Goal: Information Seeking & Learning: Compare options

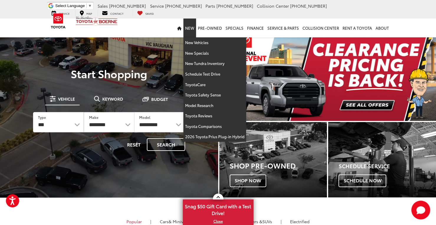
click at [191, 29] on link "New" at bounding box center [189, 28] width 13 height 19
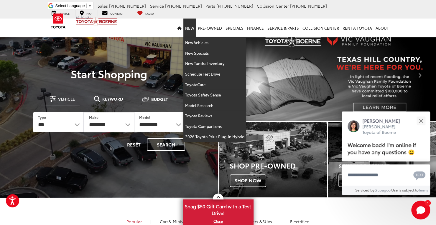
click at [193, 29] on link "New" at bounding box center [189, 28] width 13 height 19
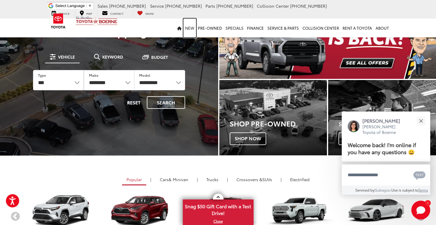
scroll to position [33, 0]
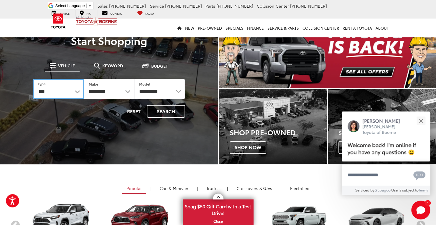
click at [72, 90] on select "*** *** **** *********" at bounding box center [58, 89] width 51 height 20
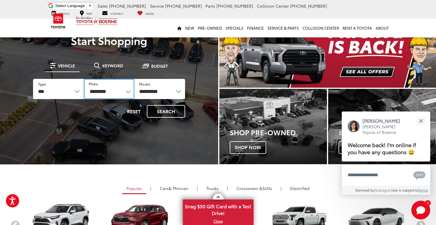
click at [103, 89] on select "**********" at bounding box center [109, 89] width 51 height 20
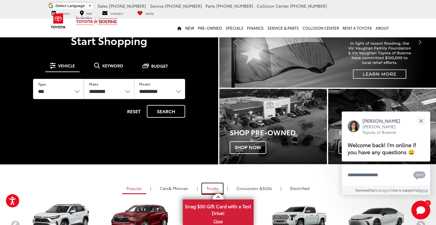
click at [204, 186] on link "Trucks" at bounding box center [212, 189] width 21 height 11
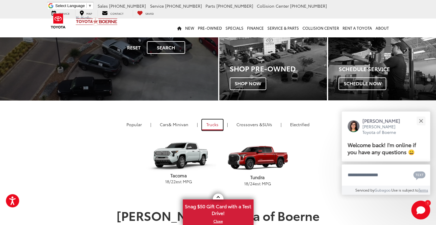
scroll to position [99, 0]
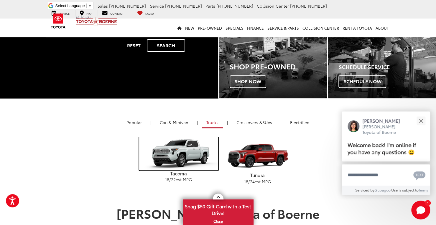
click at [184, 162] on img "carousel" at bounding box center [178, 154] width 79 height 34
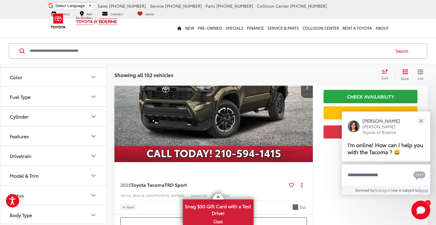
scroll to position [147, 0]
click at [93, 150] on button "Drivetrain" at bounding box center [53, 156] width 106 height 19
click at [35, 168] on label "4-Wheel Drive (61)" at bounding box center [29, 171] width 45 height 10
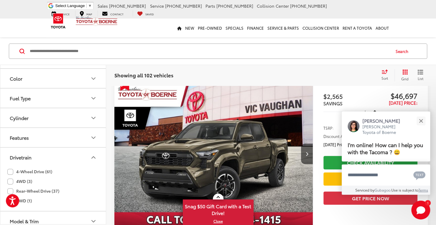
click at [18, 179] on div "4-Wheel Drive (61) 4WD (3) Rear-Wheel Drive (37) RWD (1)" at bounding box center [52, 186] width 91 height 39
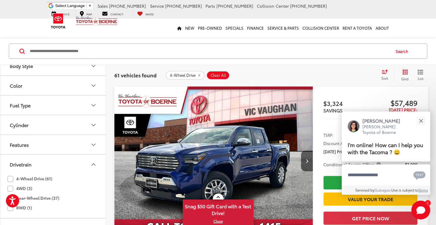
click at [12, 188] on label "4WD (3)" at bounding box center [19, 189] width 25 height 10
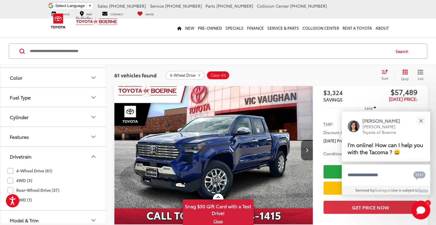
scroll to position [56, 0]
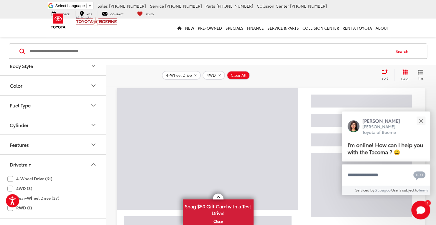
click at [85, 155] on button "Drivetrain" at bounding box center [53, 164] width 106 height 19
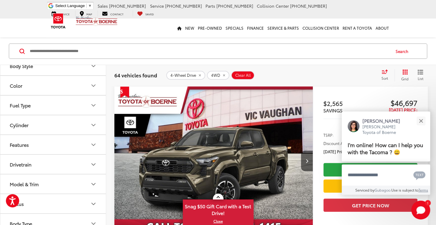
click at [88, 141] on button "Features" at bounding box center [53, 144] width 106 height 19
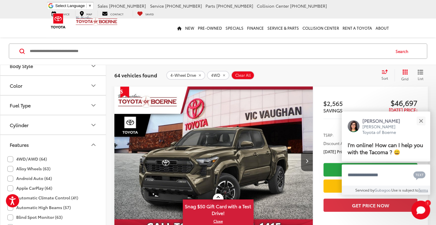
click at [94, 124] on icon "Cylinder" at bounding box center [94, 125] width 4 height 2
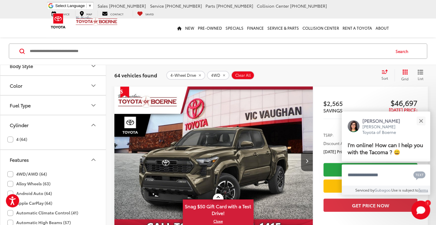
click at [94, 124] on icon "Cylinder" at bounding box center [94, 125] width 4 height 2
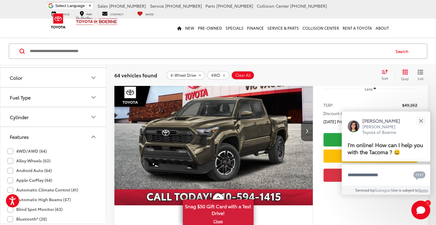
scroll to position [85, 0]
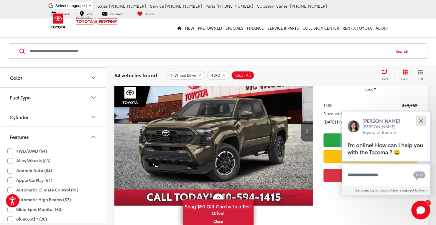
click at [419, 120] on div "Close" at bounding box center [421, 121] width 4 height 4
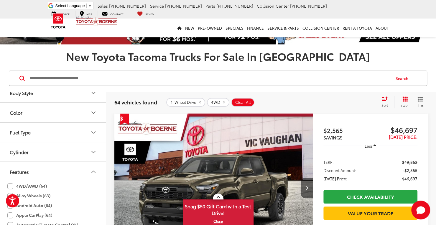
scroll to position [28, 0]
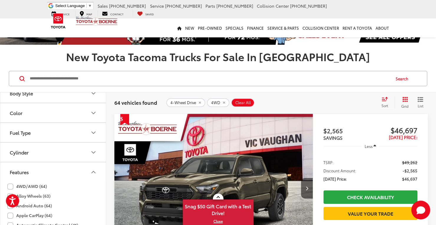
click at [384, 100] on icon "Select sort value" at bounding box center [384, 100] width 5 height 4
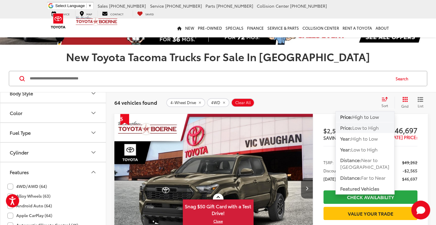
click at [361, 126] on span "Low to High" at bounding box center [365, 127] width 27 height 7
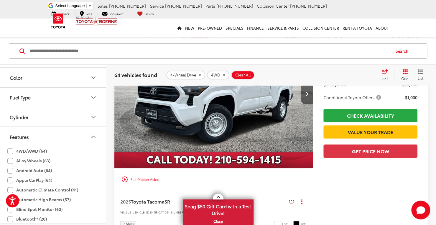
scroll to position [127, 0]
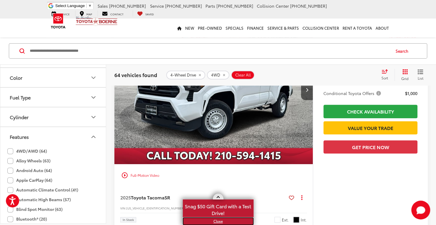
click at [216, 222] on link "X" at bounding box center [218, 221] width 70 height 6
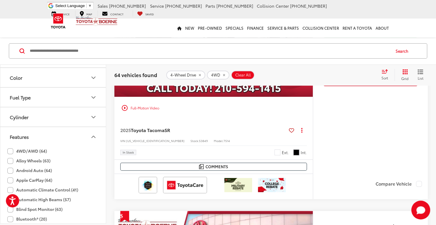
scroll to position [195, 0]
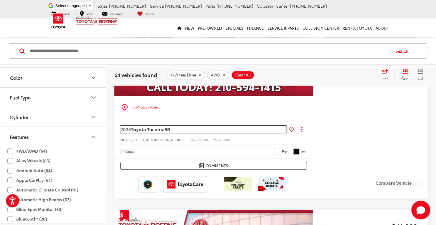
click at [156, 129] on span "Toyota Tacoma" at bounding box center [148, 129] width 34 height 7
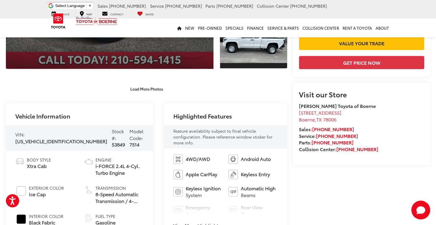
scroll to position [157, 0]
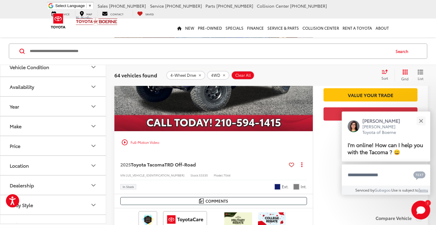
scroll to position [2496, 0]
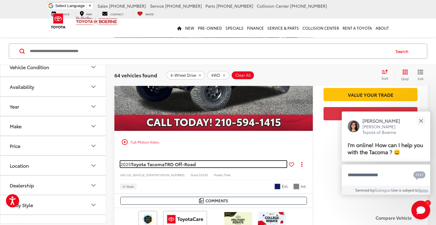
click at [170, 161] on span "TRD Off-Road" at bounding box center [179, 164] width 31 height 7
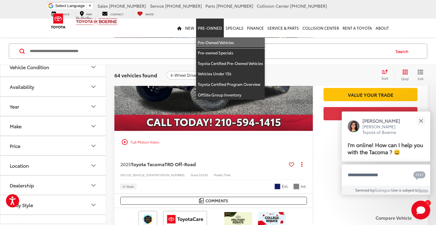
click at [209, 41] on link "Pre-Owned Vehicles" at bounding box center [230, 42] width 69 height 11
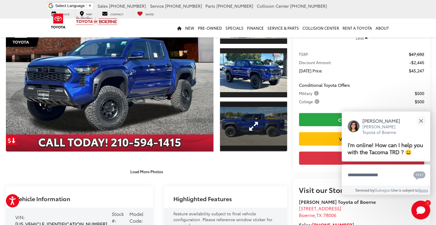
scroll to position [71, 0]
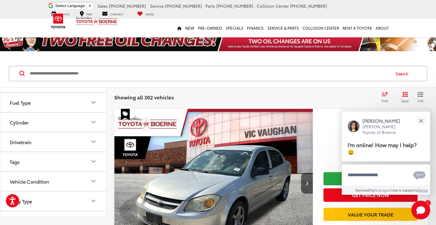
scroll to position [125, 0]
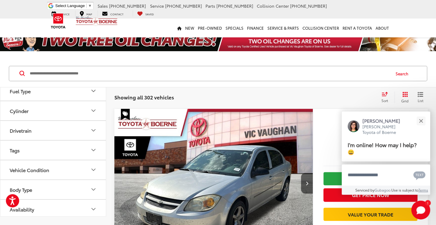
click at [92, 127] on icon "Drivetrain" at bounding box center [93, 130] width 7 height 7
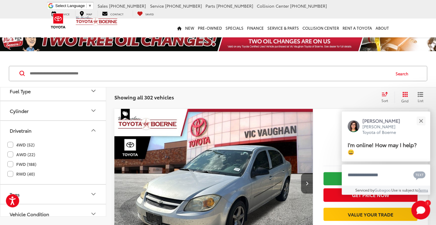
click at [11, 143] on label "4WD (52)" at bounding box center [20, 145] width 27 height 10
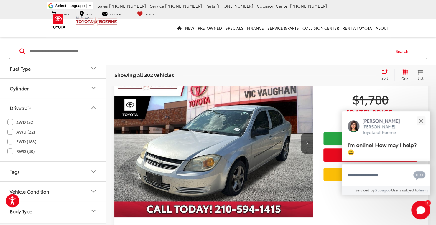
scroll to position [22, 0]
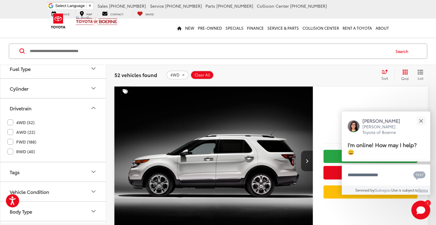
click at [94, 107] on icon "Drivetrain" at bounding box center [94, 108] width 4 height 2
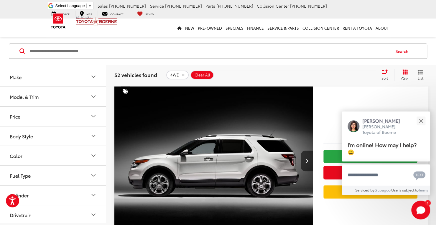
scroll to position [16, 0]
click at [93, 80] on icon "Make" at bounding box center [93, 78] width 7 height 7
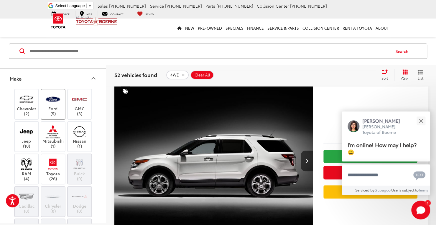
click at [49, 112] on label "Ford (5)" at bounding box center [53, 104] width 24 height 24
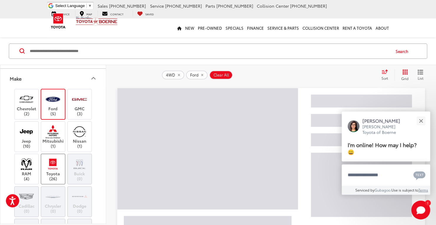
click at [51, 169] on img at bounding box center [53, 164] width 16 height 14
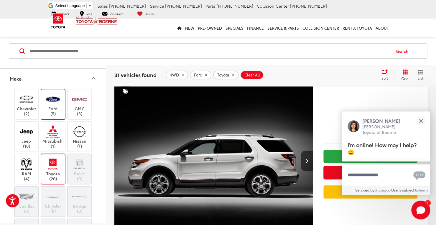
click at [93, 79] on icon "Make" at bounding box center [93, 78] width 7 height 7
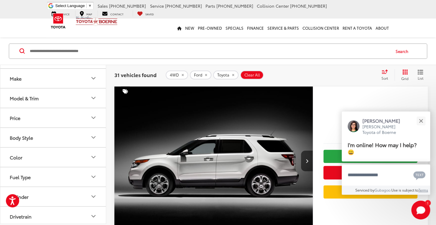
click at [92, 97] on icon "Model & Trim" at bounding box center [94, 98] width 4 height 2
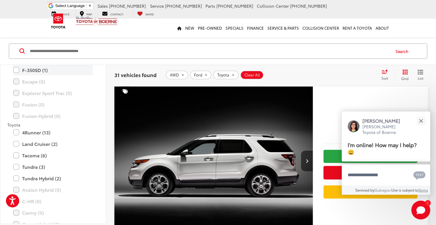
scroll to position [99, 0]
click at [14, 131] on label "4Runner (13)" at bounding box center [53, 132] width 80 height 10
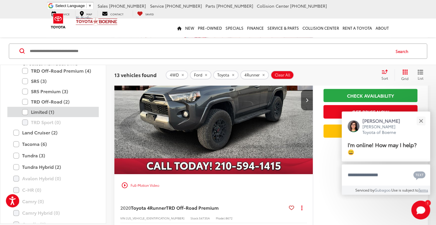
scroll to position [186, 0]
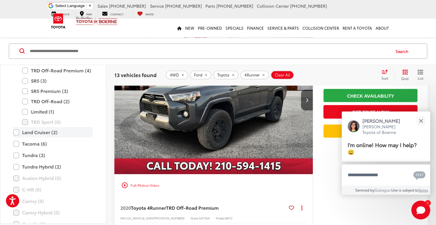
click at [18, 136] on label "Land Cruiser (2)" at bounding box center [53, 132] width 80 height 10
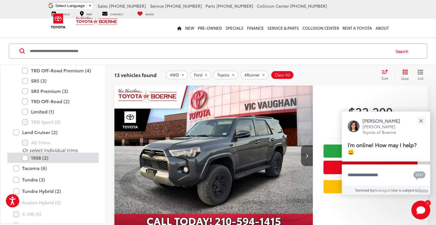
scroll to position [22, 0]
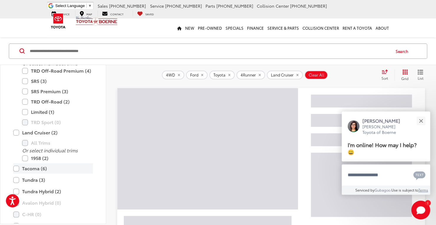
click at [16, 171] on label "Tacoma (6)" at bounding box center [53, 168] width 80 height 10
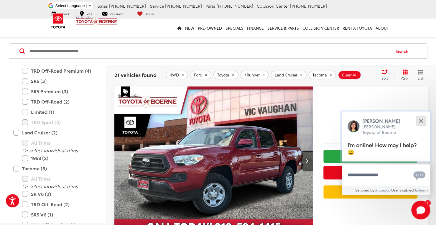
click at [420, 122] on button "Close" at bounding box center [420, 121] width 13 height 13
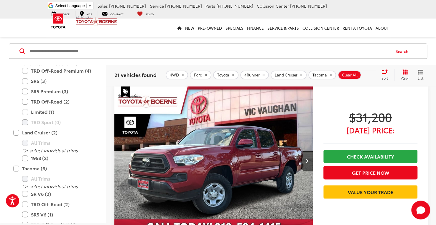
click at [383, 74] on div "Sort" at bounding box center [386, 75] width 16 height 12
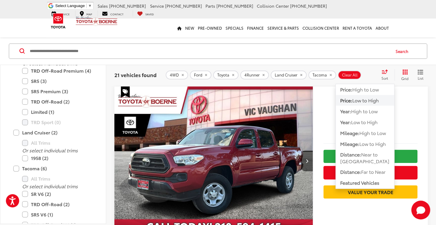
click at [358, 99] on span "Low to High" at bounding box center [365, 100] width 27 height 7
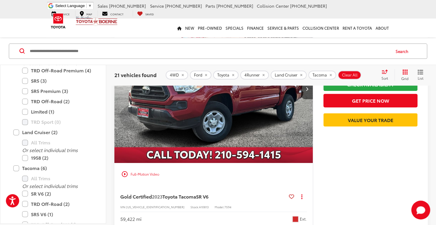
scroll to position [119, 0]
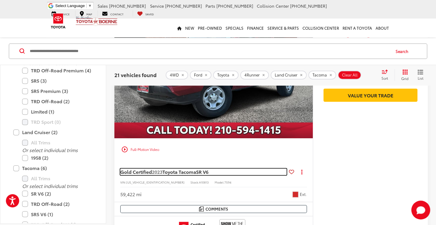
click at [161, 172] on span "2023" at bounding box center [157, 171] width 11 height 7
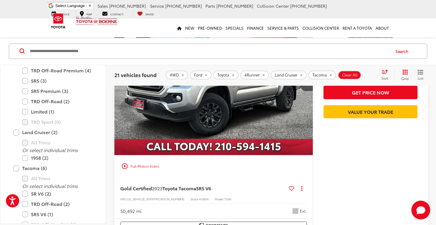
scroll to position [371, 0]
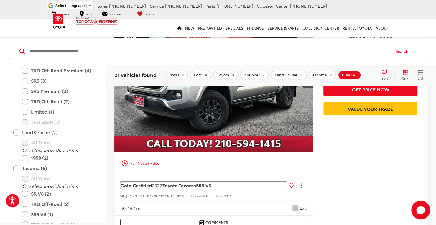
click at [196, 187] on span "Toyota Tacoma" at bounding box center [179, 185] width 34 height 7
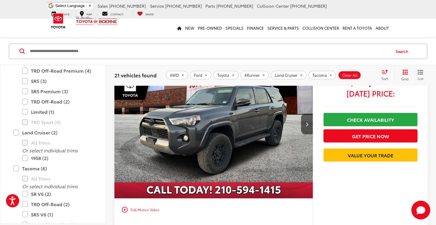
scroll to position [654, 0]
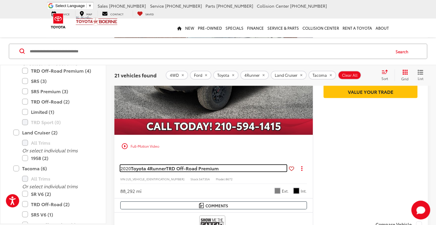
click at [193, 168] on span "TRD Off-Road Premium" at bounding box center [192, 168] width 53 height 7
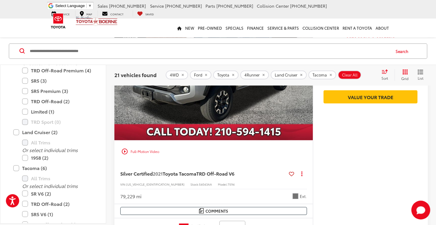
scroll to position [915, 0]
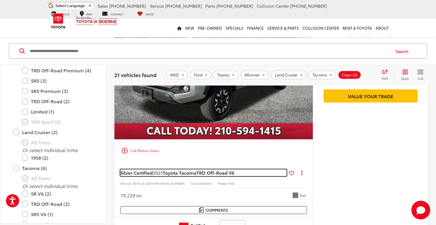
click at [194, 171] on span "Toyota Tacoma" at bounding box center [180, 172] width 34 height 7
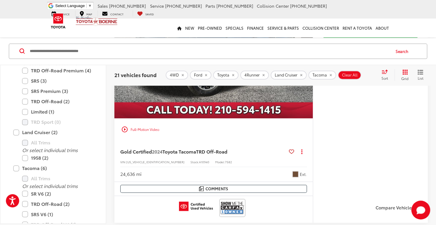
scroll to position [1722, 0]
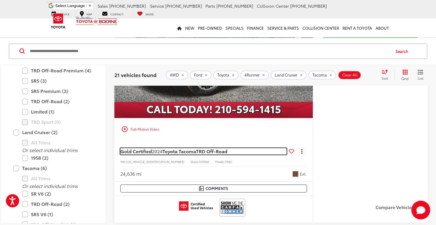
click at [212, 149] on span "TRD Off-Road" at bounding box center [211, 151] width 31 height 7
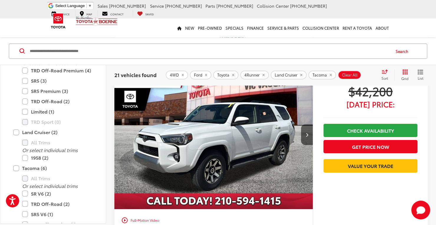
scroll to position [2502, 0]
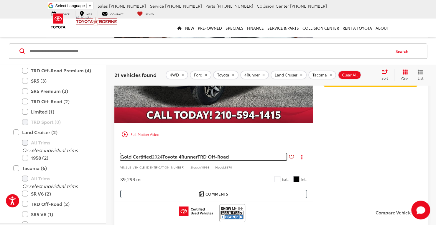
click at [211, 153] on span "TRD Off-Road" at bounding box center [212, 156] width 31 height 7
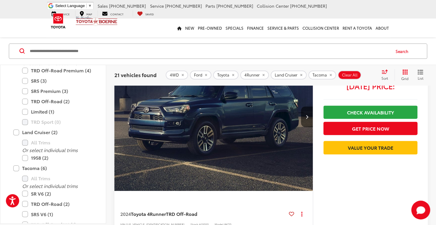
scroll to position [2795, 0]
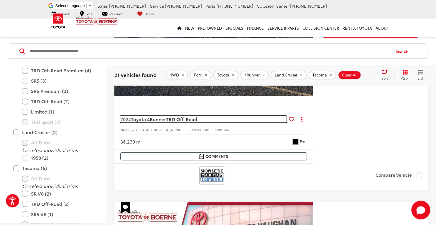
click at [194, 116] on span "TRD Off-Road" at bounding box center [181, 119] width 31 height 7
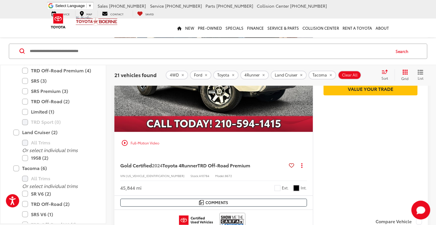
scroll to position [3018, 0]
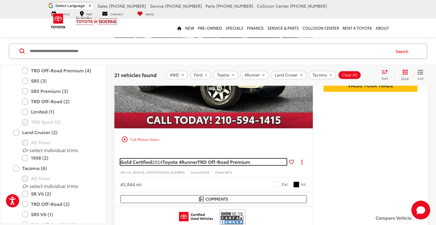
click at [217, 160] on span "Gold Certified 2024 Toyota 4Runner TRD Off-Road Premium" at bounding box center [186, 162] width 132 height 6
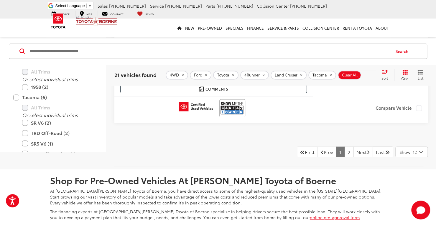
scroll to position [3128, 0]
click at [344, 146] on link "2" at bounding box center [348, 151] width 9 height 11
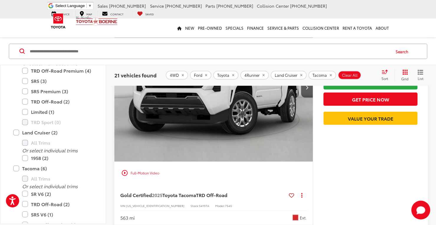
scroll to position [607, 0]
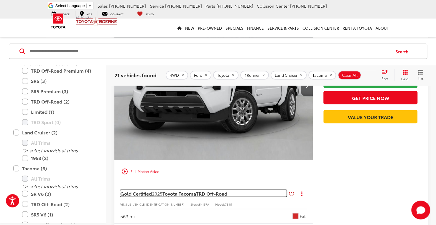
click at [219, 192] on span "TRD Off-Road" at bounding box center [211, 193] width 31 height 7
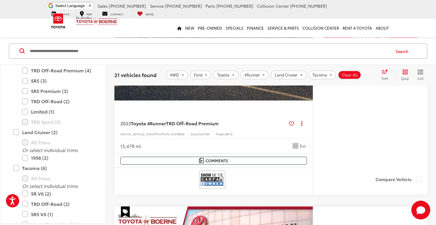
scroll to position [933, 0]
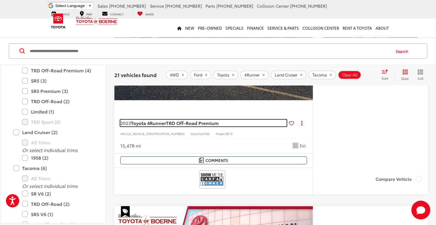
click at [216, 120] on span "TRD Off-Road Premium" at bounding box center [192, 123] width 53 height 7
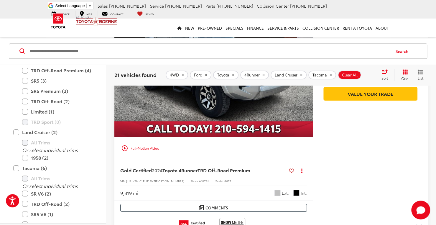
scroll to position [1151, 0]
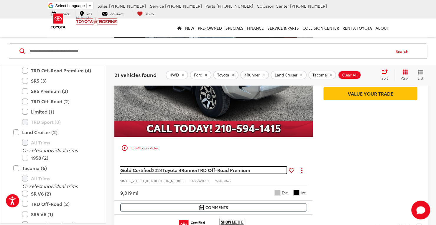
click at [233, 170] on span "TRD Off-Road Premium" at bounding box center [223, 170] width 53 height 7
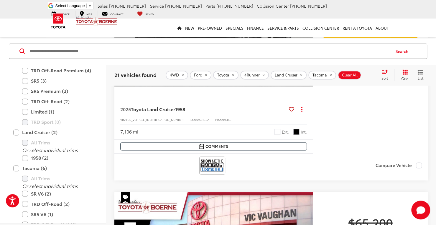
click at [233, 170] on div at bounding box center [213, 166] width 186 height 18
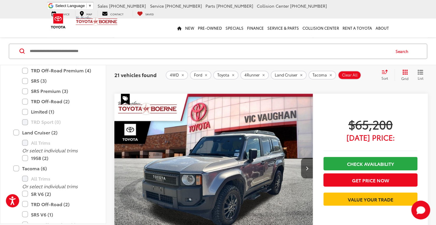
scroll to position [1831, 0]
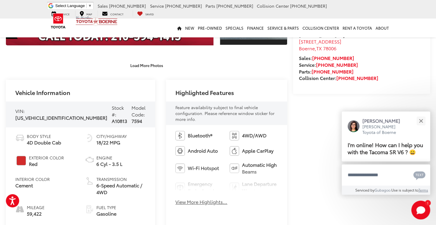
scroll to position [177, 0]
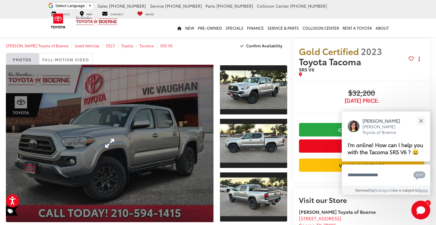
scroll to position [161, 0]
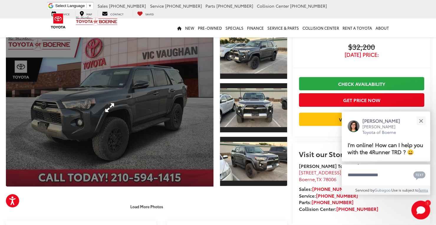
scroll to position [34, 0]
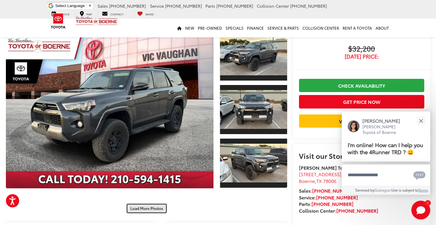
click at [157, 210] on button "Load More Photos" at bounding box center [146, 209] width 41 height 10
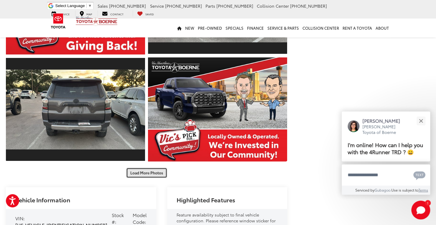
scroll to position [306, 0]
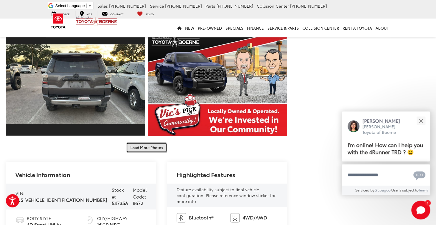
click at [156, 151] on button "Load More Photos" at bounding box center [146, 148] width 41 height 10
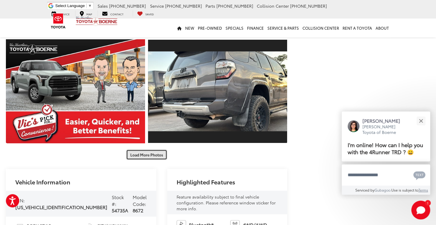
scroll to position [541, 0]
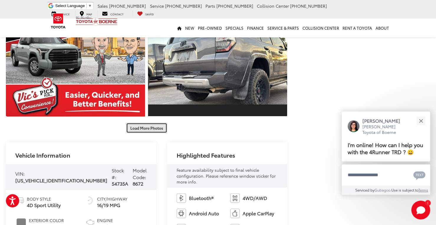
click at [150, 129] on button "Load More Photos" at bounding box center [146, 128] width 41 height 10
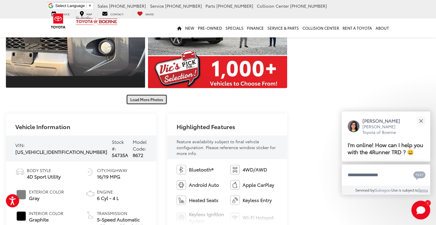
scroll to position [774, 0]
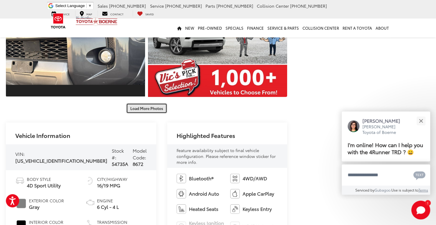
click at [152, 110] on button "Load More Photos" at bounding box center [146, 108] width 41 height 10
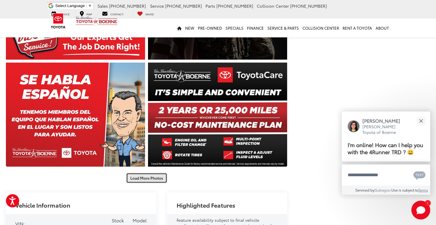
scroll to position [919, 0]
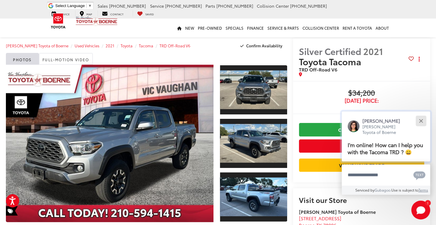
click at [422, 122] on button "Close" at bounding box center [420, 121] width 13 height 13
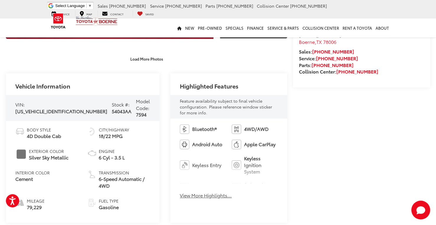
scroll to position [190, 0]
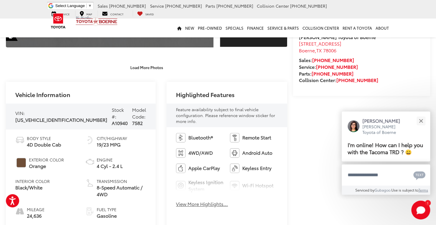
scroll to position [175, 0]
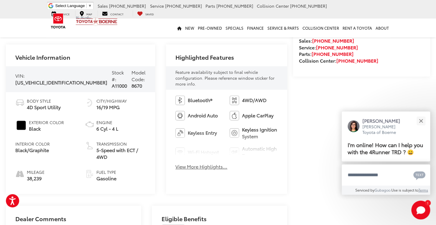
scroll to position [184, 0]
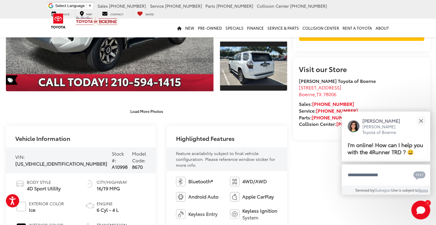
scroll to position [131, 0]
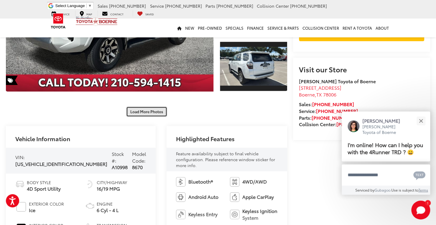
click at [158, 112] on button "Load More Photos" at bounding box center [146, 112] width 41 height 10
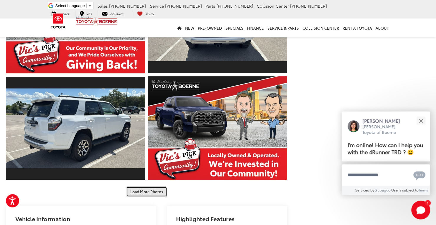
scroll to position [293, 0]
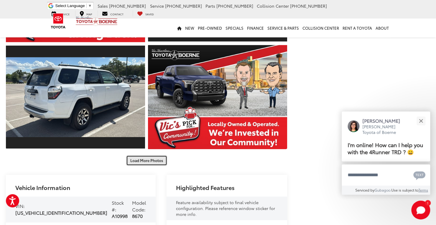
click at [145, 164] on button "Load More Photos" at bounding box center [146, 161] width 41 height 10
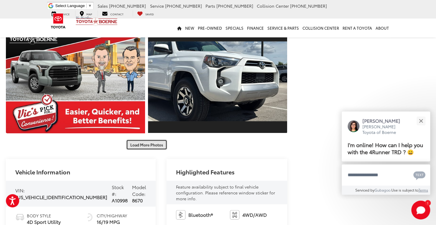
scroll to position [524, 0]
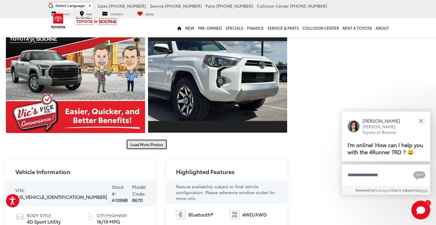
click at [153, 141] on button "Load More Photos" at bounding box center [146, 144] width 41 height 10
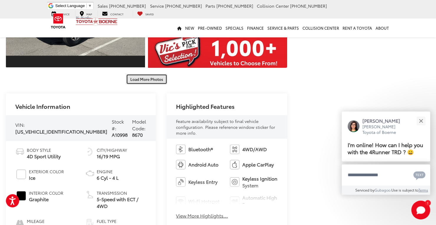
scroll to position [804, 0]
click at [156, 81] on button "Load More Photos" at bounding box center [146, 79] width 41 height 10
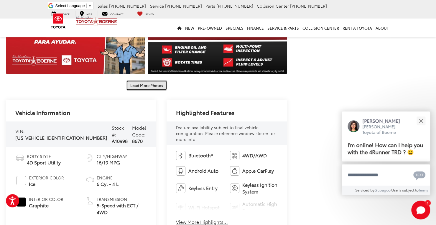
scroll to position [1012, 0]
click at [156, 81] on button "Load More Photos" at bounding box center [146, 85] width 41 height 10
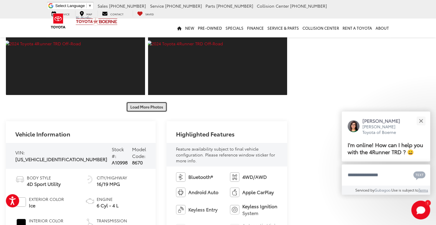
scroll to position [1205, 0]
click at [156, 108] on button "Load More Photos" at bounding box center [146, 107] width 41 height 10
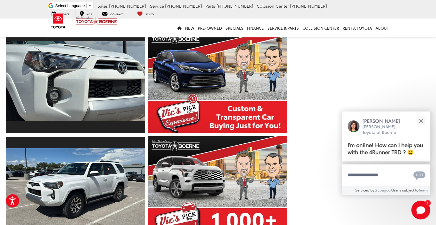
scroll to position [631, 0]
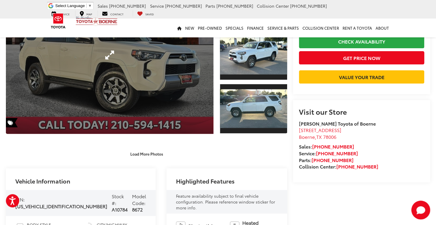
scroll to position [93, 0]
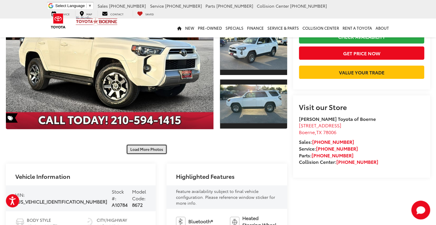
click at [154, 151] on button "Load More Photos" at bounding box center [146, 149] width 41 height 10
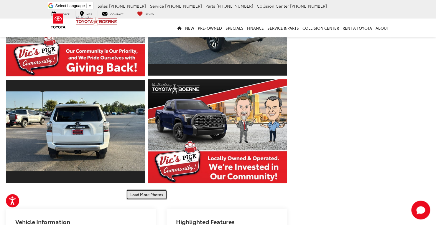
scroll to position [260, 0]
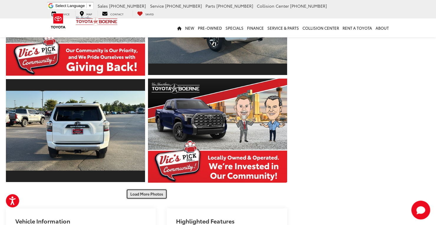
click at [147, 194] on button "Load More Photos" at bounding box center [146, 194] width 41 height 10
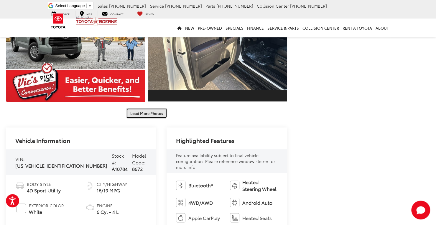
scroll to position [555, 0]
click at [143, 112] on button "Load More Photos" at bounding box center [146, 113] width 41 height 10
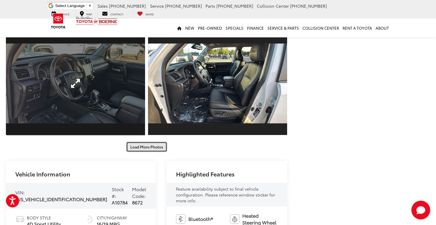
scroll to position [736, 0]
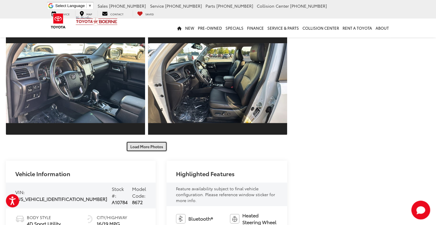
click at [150, 145] on button "Load More Photos" at bounding box center [146, 147] width 41 height 10
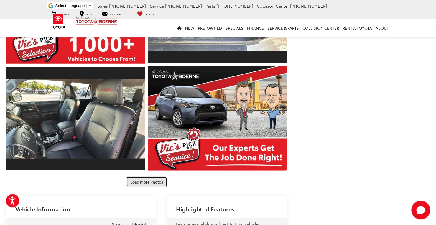
scroll to position [922, 0]
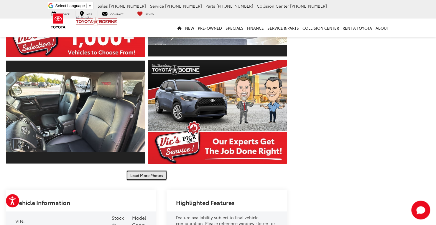
click at [150, 174] on button "Load More Photos" at bounding box center [146, 176] width 41 height 10
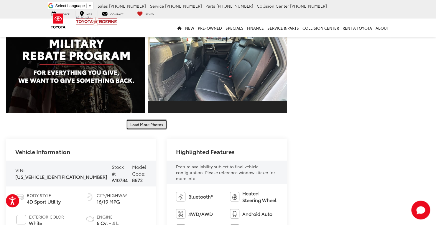
scroll to position [1190, 0]
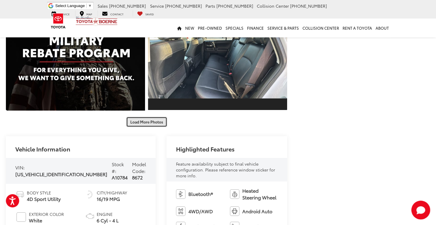
click at [154, 123] on button "Load More Photos" at bounding box center [146, 122] width 41 height 10
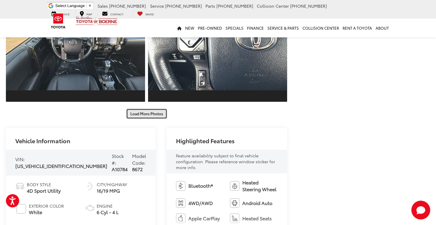
scroll to position [1413, 0]
click at [154, 113] on button "Load More Photos" at bounding box center [146, 113] width 41 height 10
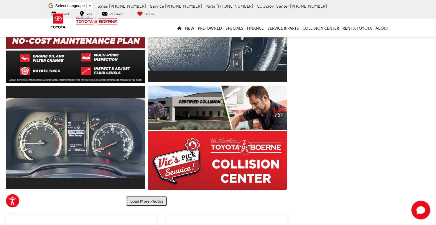
scroll to position [1540, 0]
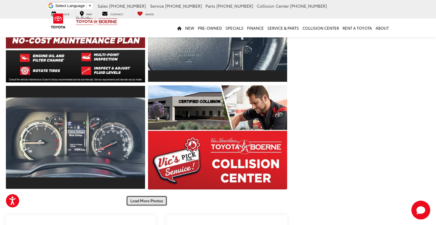
click at [141, 199] on button "Load More Photos" at bounding box center [146, 201] width 41 height 10
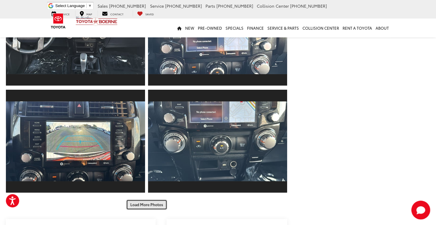
scroll to position [1751, 0]
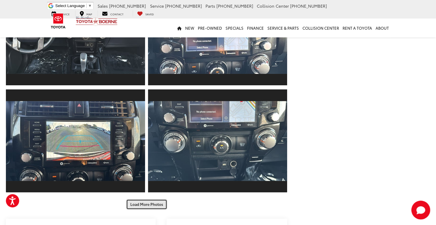
click at [141, 199] on button "Load More Photos" at bounding box center [146, 204] width 41 height 10
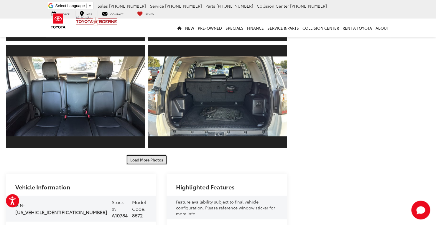
scroll to position [2010, 0]
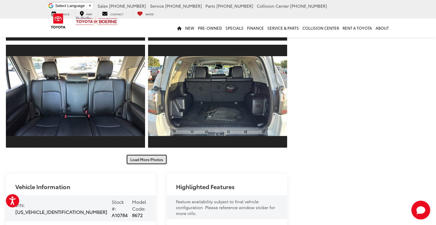
click at [149, 160] on button "Load More Photos" at bounding box center [146, 160] width 41 height 10
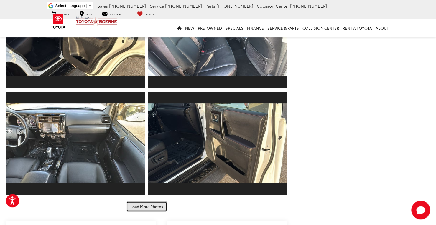
scroll to position [2212, 0]
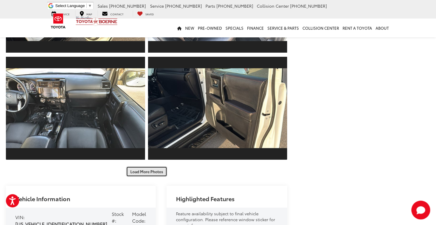
click at [148, 172] on button "Load More Photos" at bounding box center [146, 172] width 41 height 10
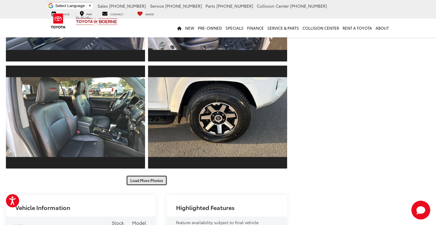
scroll to position [2418, 0]
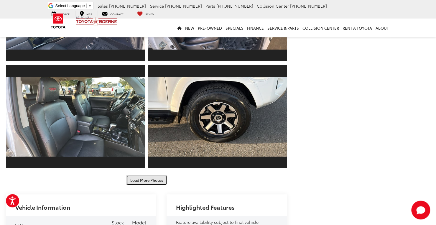
click at [147, 178] on button "Load More Photos" at bounding box center [146, 180] width 41 height 10
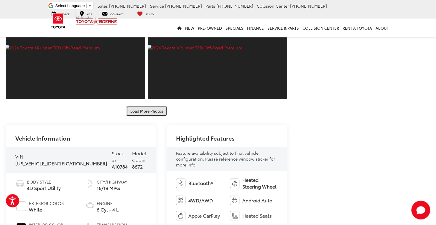
scroll to position [2707, 0]
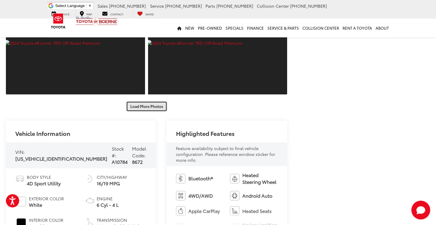
click at [147, 109] on button "Load More Photos" at bounding box center [146, 106] width 41 height 10
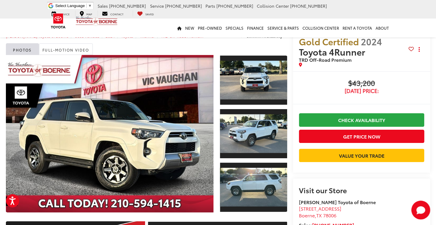
scroll to position [0, 0]
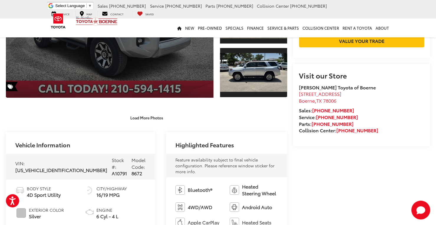
scroll to position [125, 0]
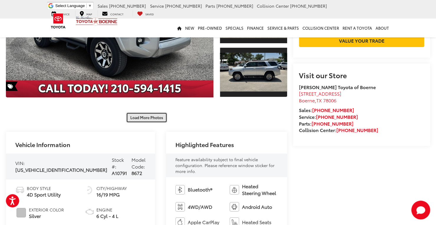
click at [153, 122] on button "Load More Photos" at bounding box center [146, 118] width 41 height 10
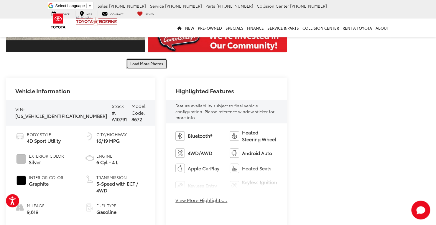
scroll to position [391, 0]
click at [153, 67] on button "Load More Photos" at bounding box center [146, 63] width 41 height 10
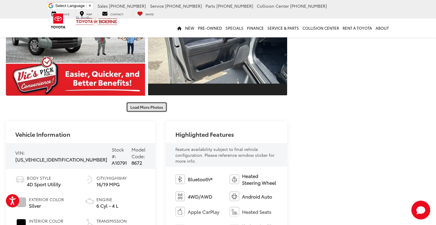
scroll to position [595, 0]
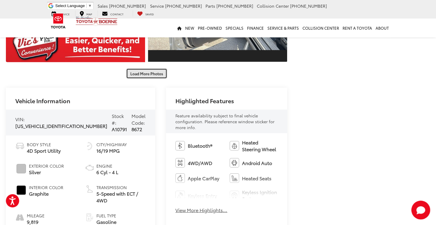
click at [153, 74] on button "Load More Photos" at bounding box center [146, 73] width 41 height 10
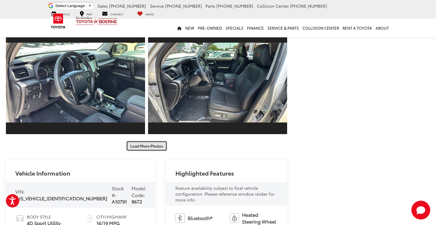
scroll to position [737, 0]
click at [154, 147] on button "Load More Photos" at bounding box center [146, 146] width 41 height 10
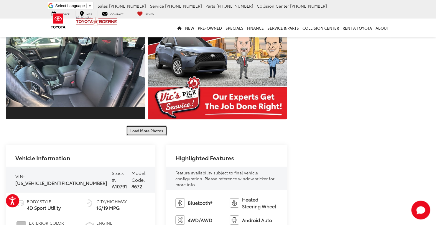
scroll to position [983, 0]
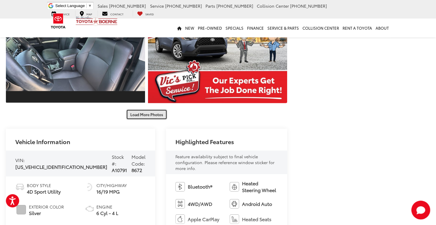
click at [156, 114] on button "Load More Photos" at bounding box center [146, 115] width 41 height 10
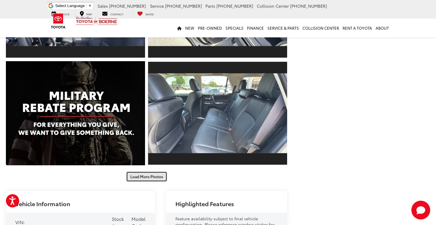
scroll to position [1135, 0]
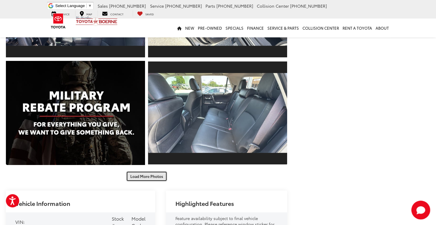
click at [159, 174] on button "Load More Photos" at bounding box center [146, 176] width 41 height 10
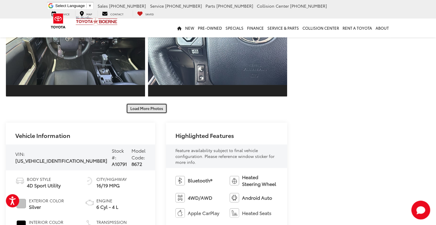
scroll to position [1431, 0]
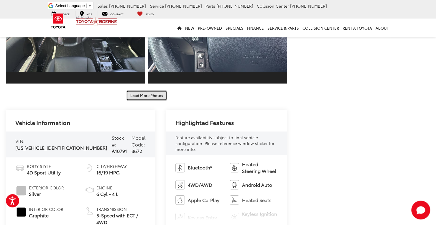
click at [156, 98] on button "Load More Photos" at bounding box center [146, 95] width 41 height 10
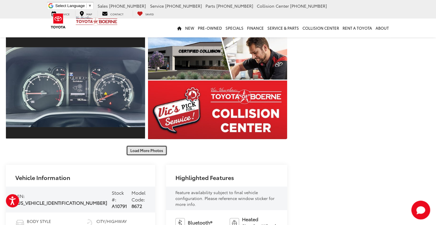
scroll to position [1590, 0]
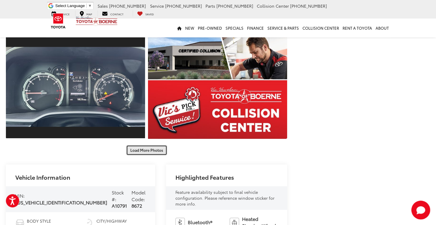
click at [148, 149] on button "Load More Photos" at bounding box center [146, 150] width 41 height 10
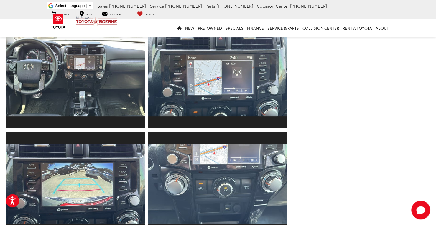
scroll to position [1806, 0]
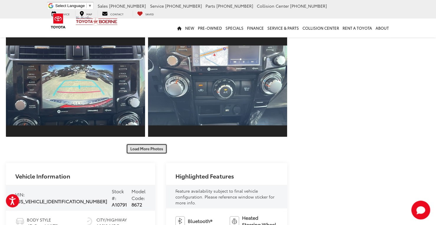
click at [148, 149] on button "Load More Photos" at bounding box center [146, 149] width 41 height 10
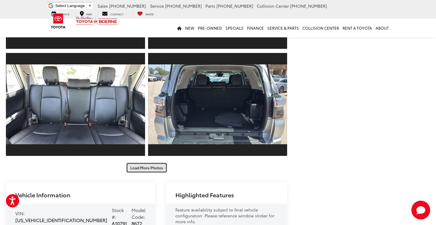
scroll to position [2002, 0]
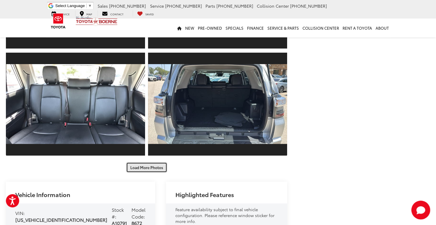
click at [148, 163] on button "Load More Photos" at bounding box center [146, 168] width 41 height 10
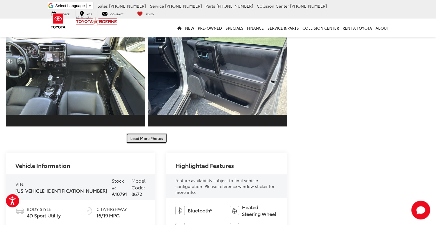
scroll to position [2246, 0]
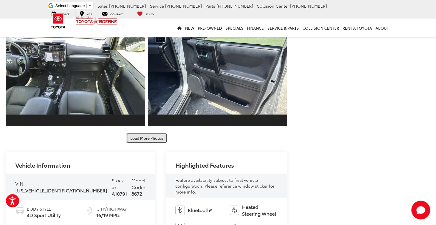
click at [151, 135] on button "Load More Photos" at bounding box center [146, 138] width 41 height 10
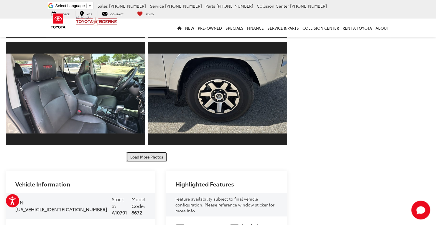
scroll to position [2442, 0]
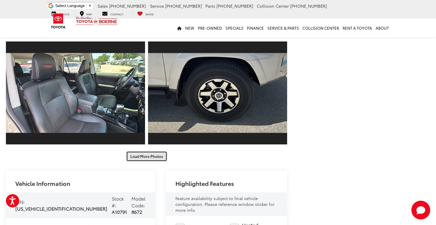
click at [150, 157] on button "Load More Photos" at bounding box center [146, 156] width 41 height 10
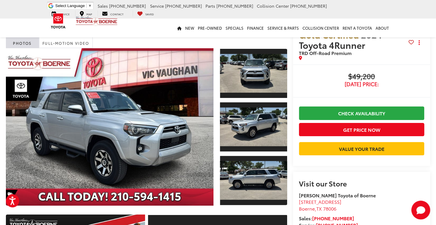
scroll to position [15, 0]
